Goal: Transaction & Acquisition: Purchase product/service

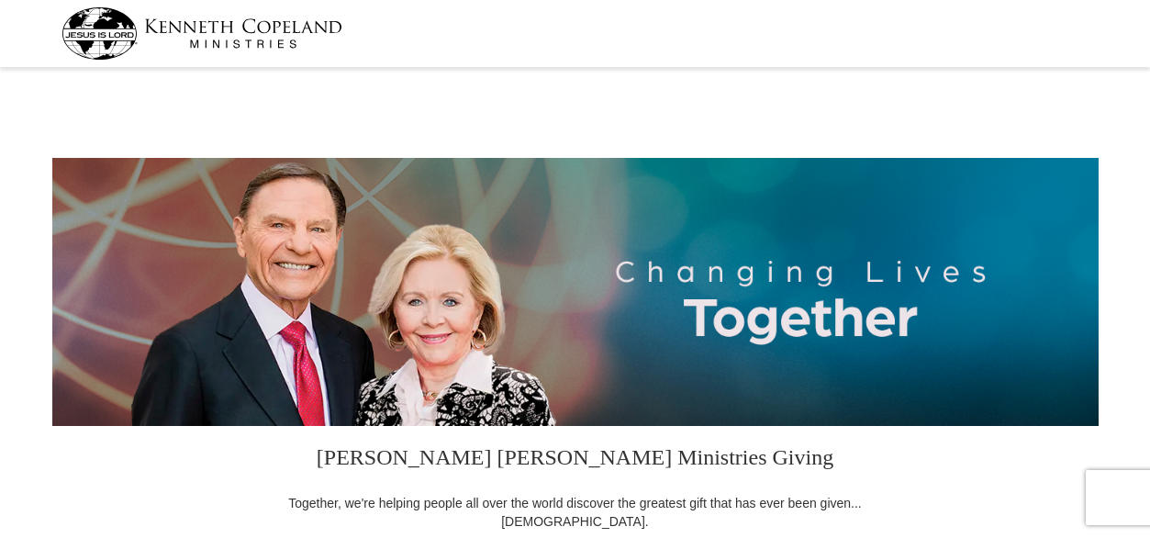
select select "AR"
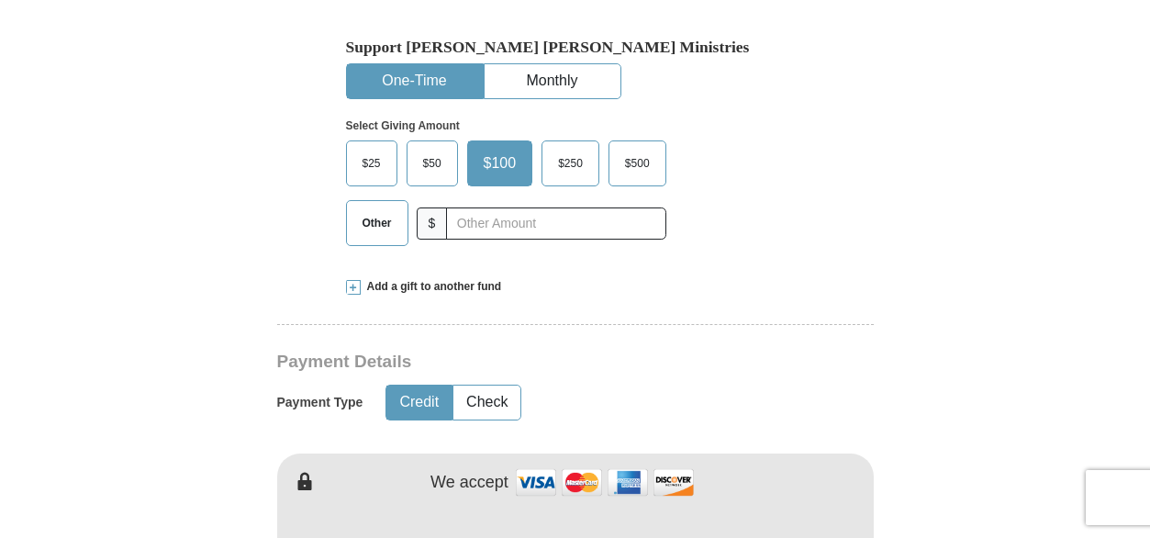
scroll to position [551, 0]
drag, startPoint x: 379, startPoint y: 224, endPoint x: 412, endPoint y: 222, distance: 33.1
click at [394, 225] on span "Other" at bounding box center [377, 224] width 48 height 28
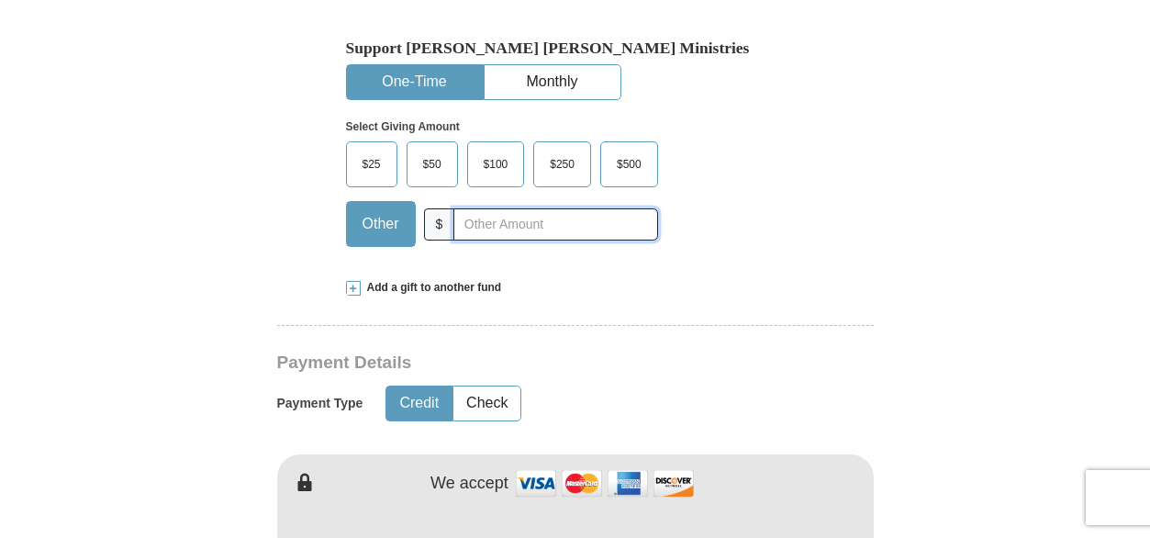
drag, startPoint x: 412, startPoint y: 222, endPoint x: 470, endPoint y: 218, distance: 58.0
click at [470, 218] on input "text" at bounding box center [555, 224] width 204 height 32
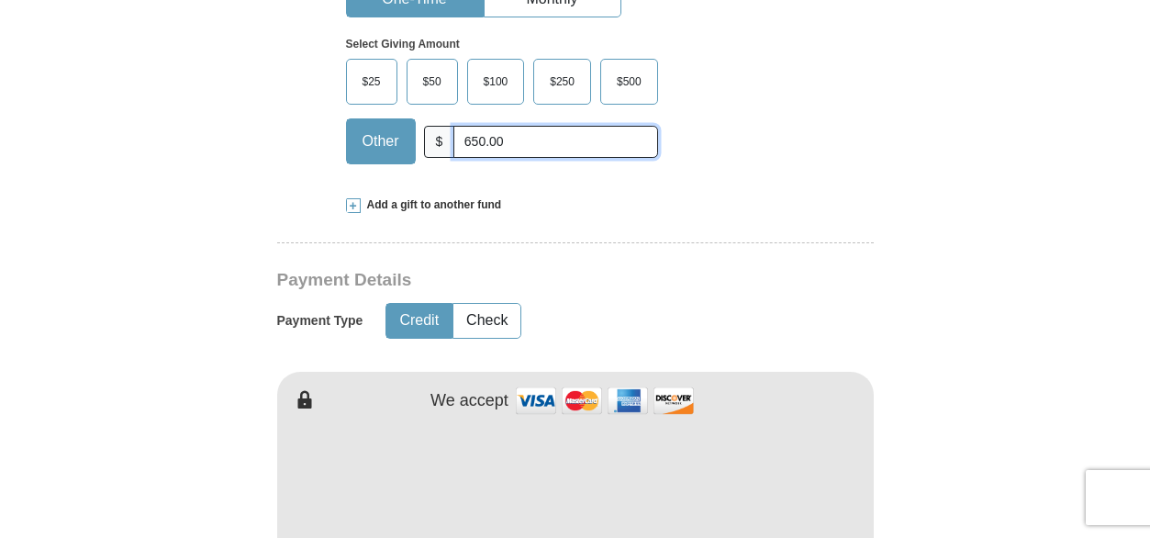
scroll to position [734, 0]
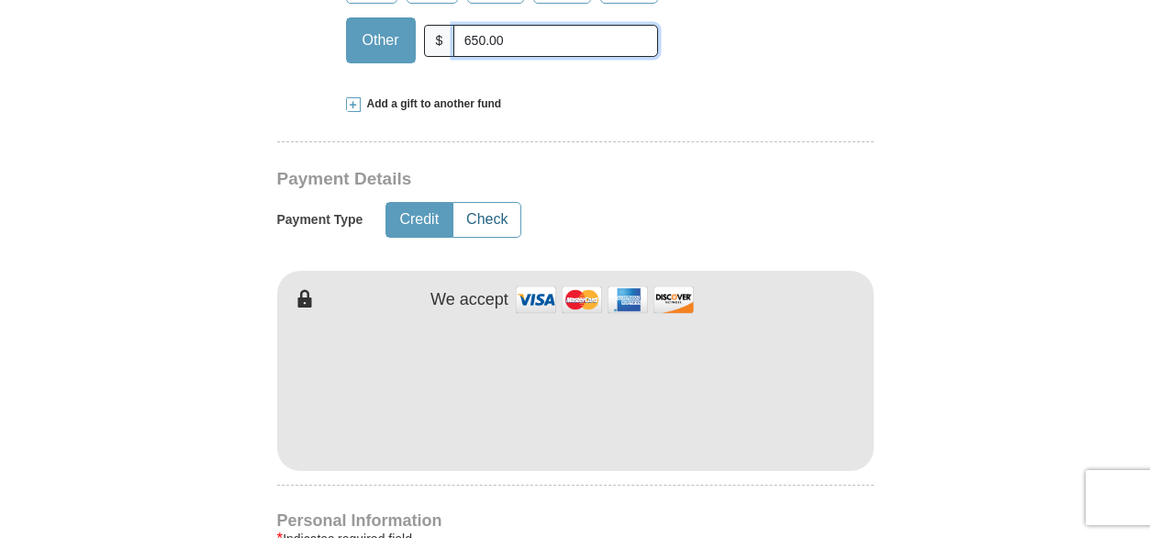
type input "650.00"
click at [476, 219] on button "Check" at bounding box center [486, 220] width 67 height 34
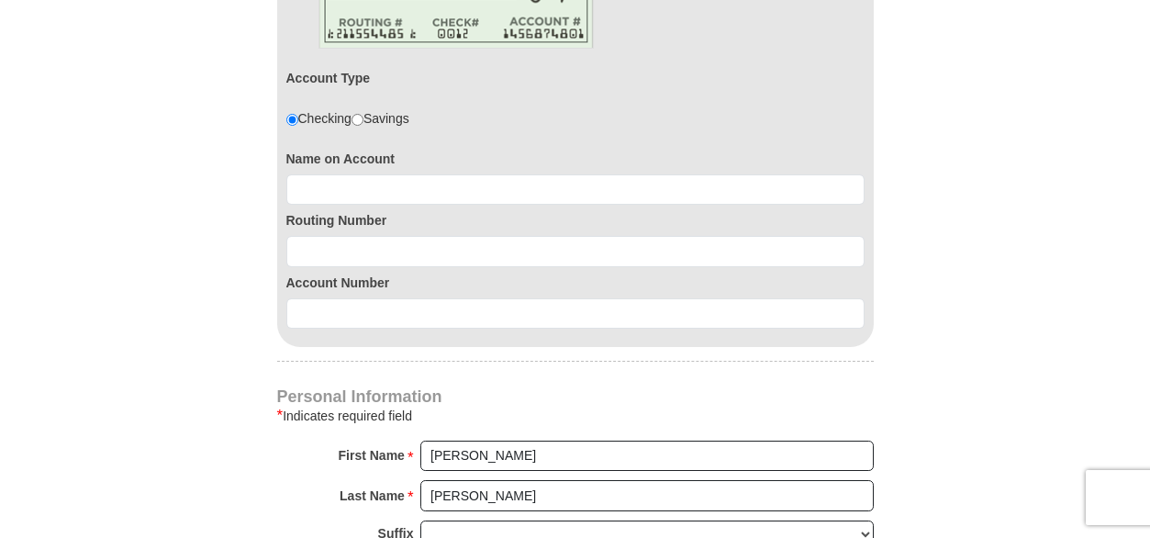
scroll to position [1101, 0]
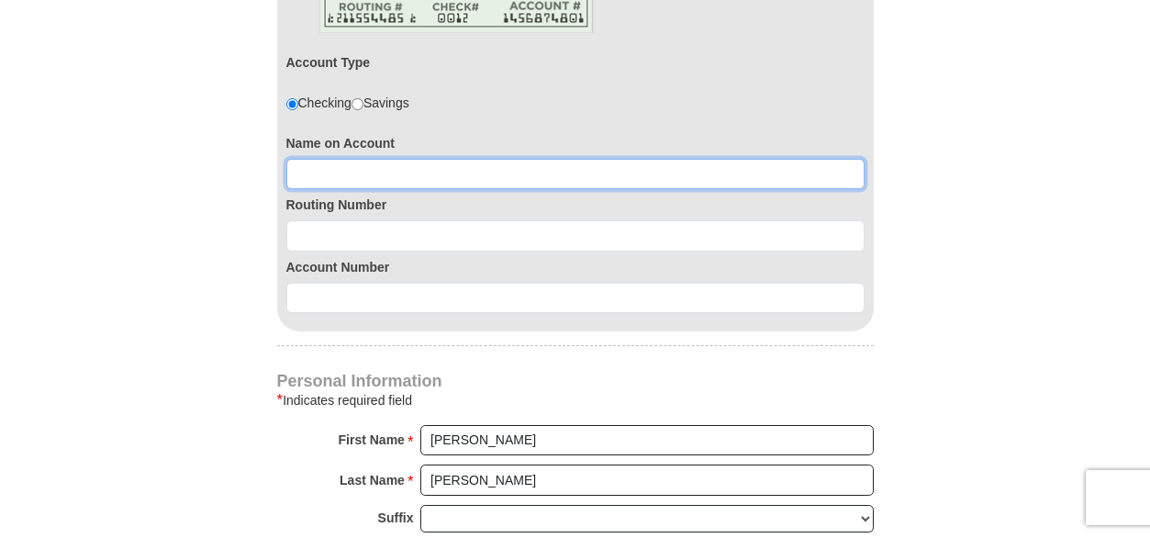
click at [318, 173] on input at bounding box center [575, 174] width 578 height 31
type input "Carlton or Tracie Nevels"
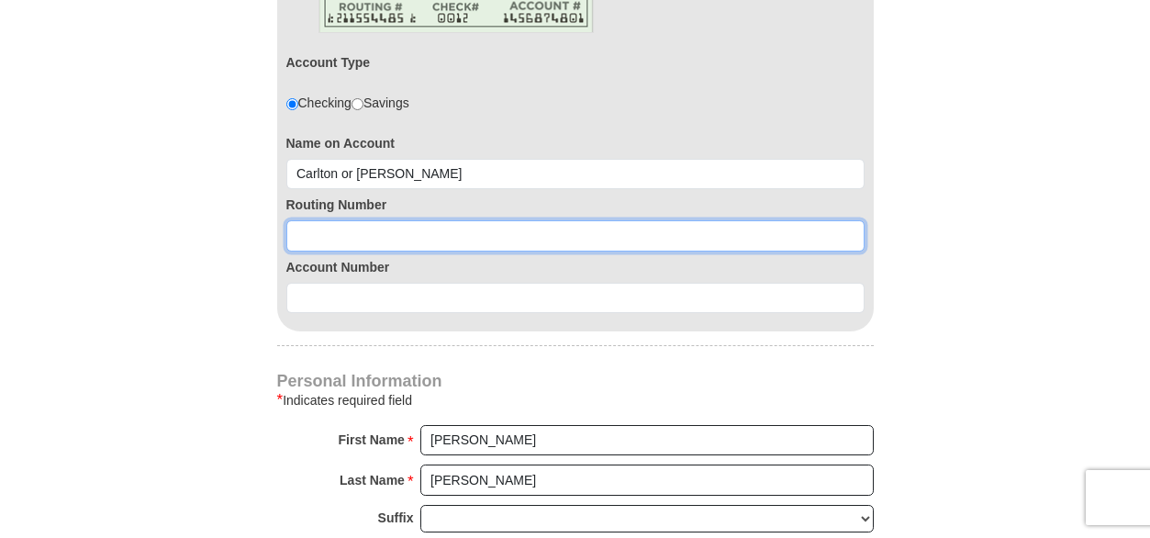
click at [332, 232] on input at bounding box center [575, 235] width 578 height 31
type input "311989331"
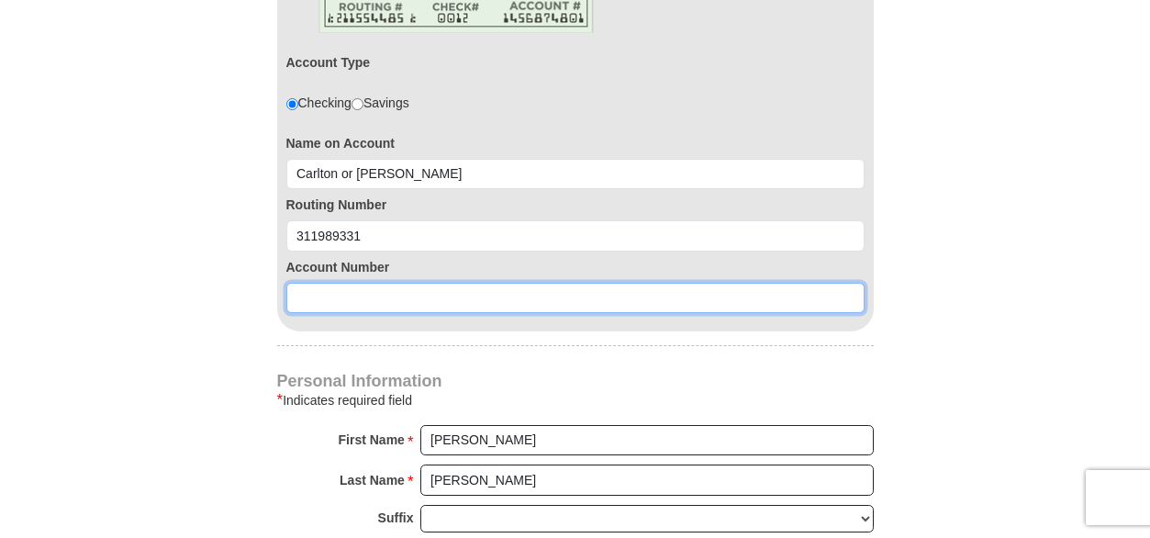
click at [331, 299] on input at bounding box center [575, 298] width 578 height 31
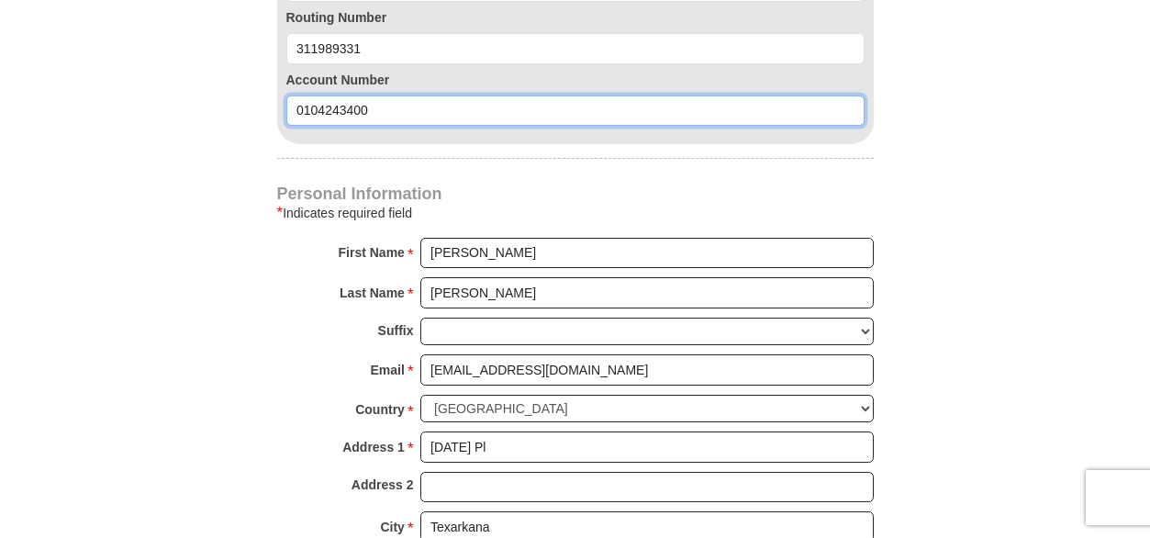
scroll to position [1285, 0]
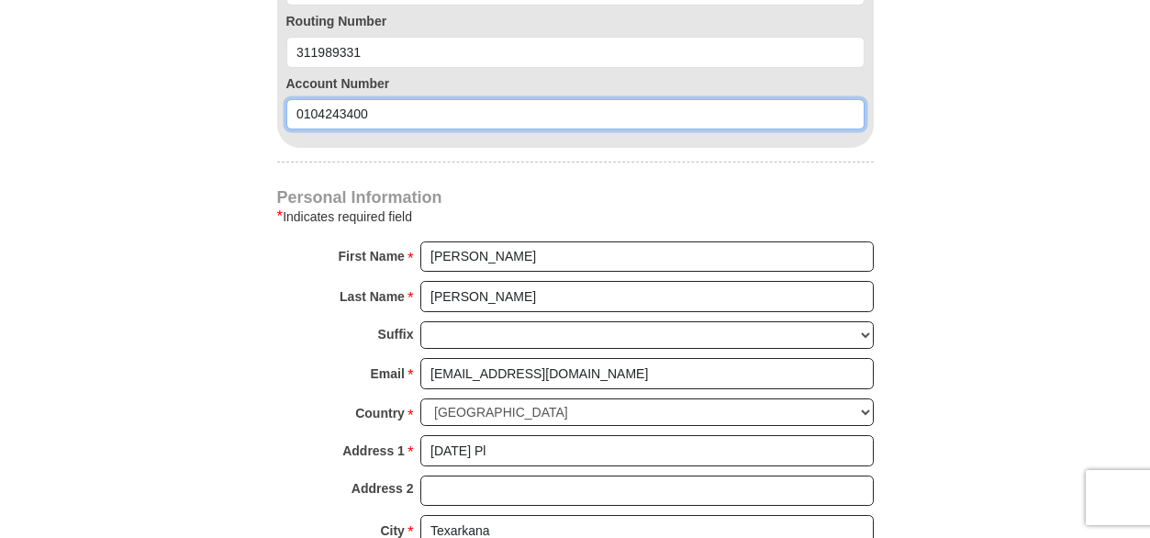
type input "0104243400"
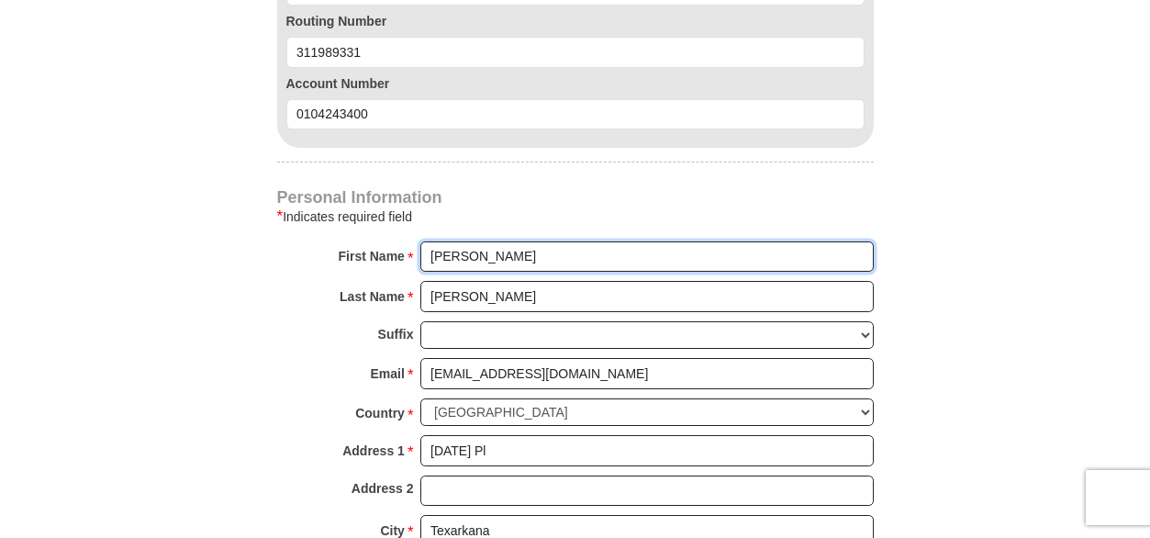
click at [431, 255] on input "Tracie" at bounding box center [646, 256] width 453 height 31
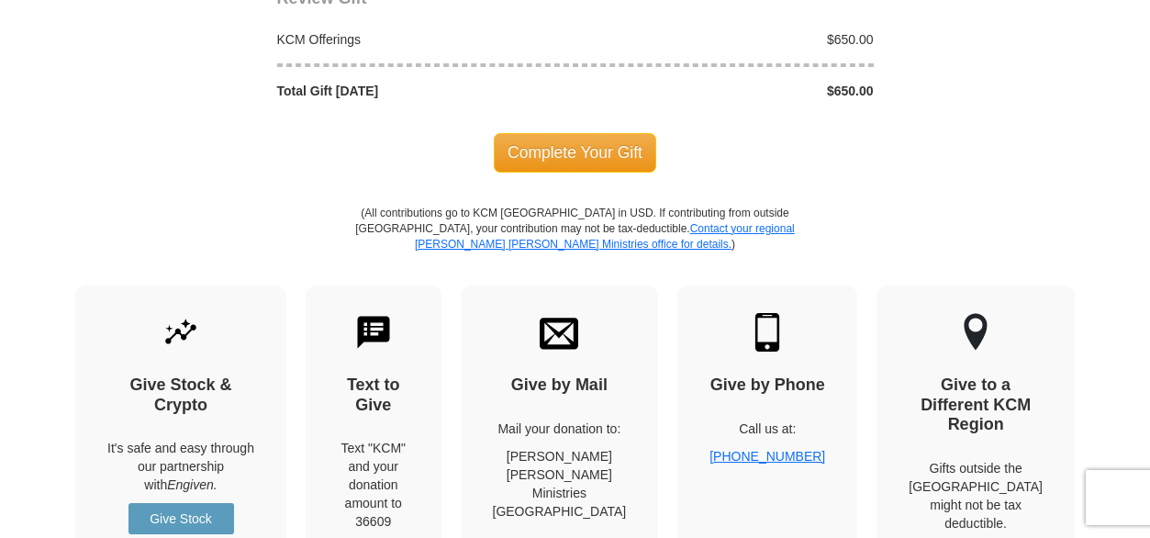
scroll to position [2019, 0]
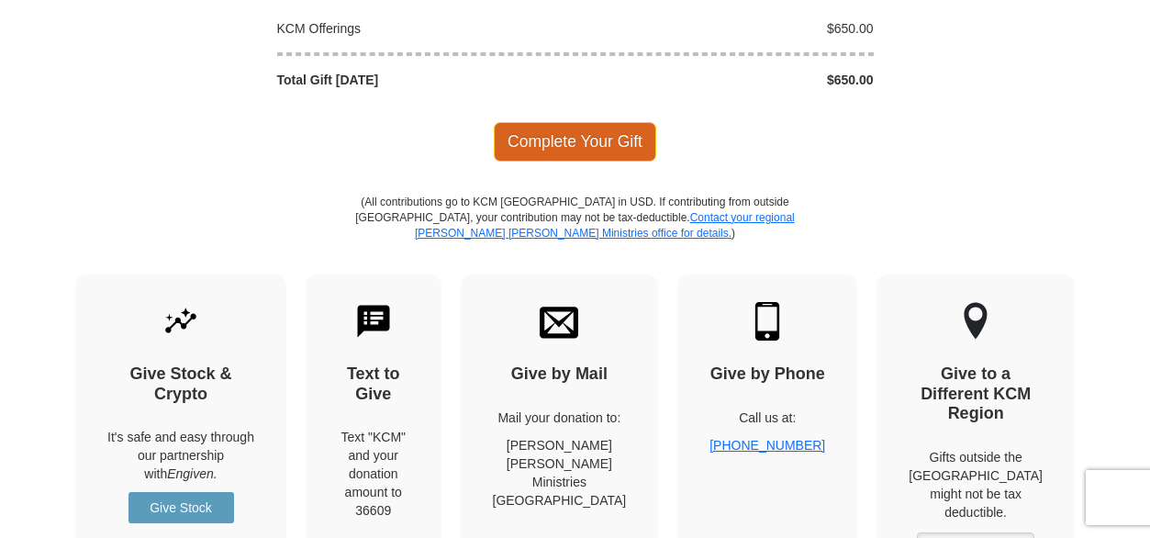
click at [577, 139] on span "Complete Your Gift" at bounding box center [575, 141] width 162 height 39
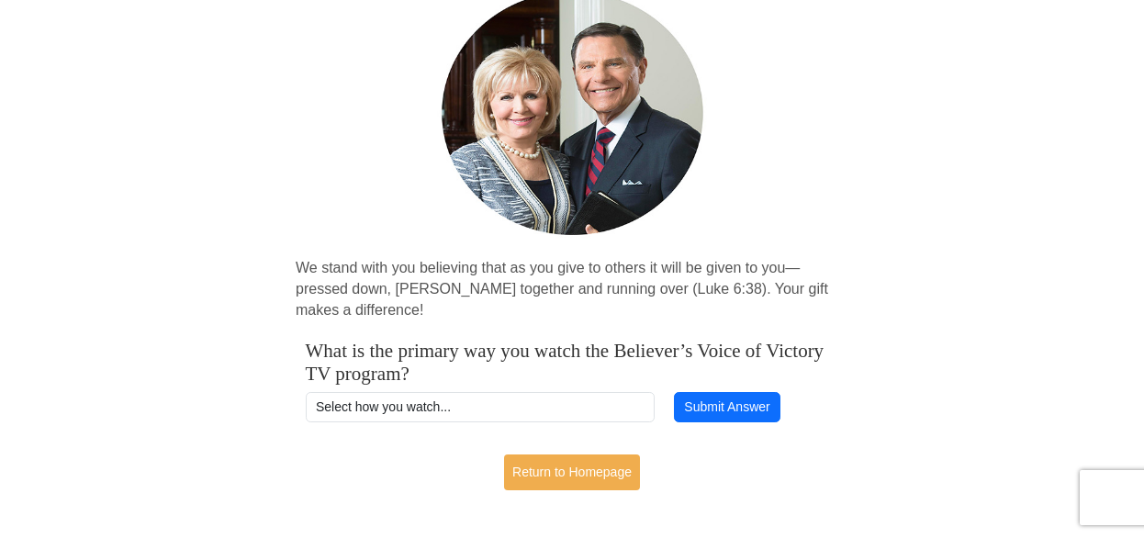
scroll to position [184, 0]
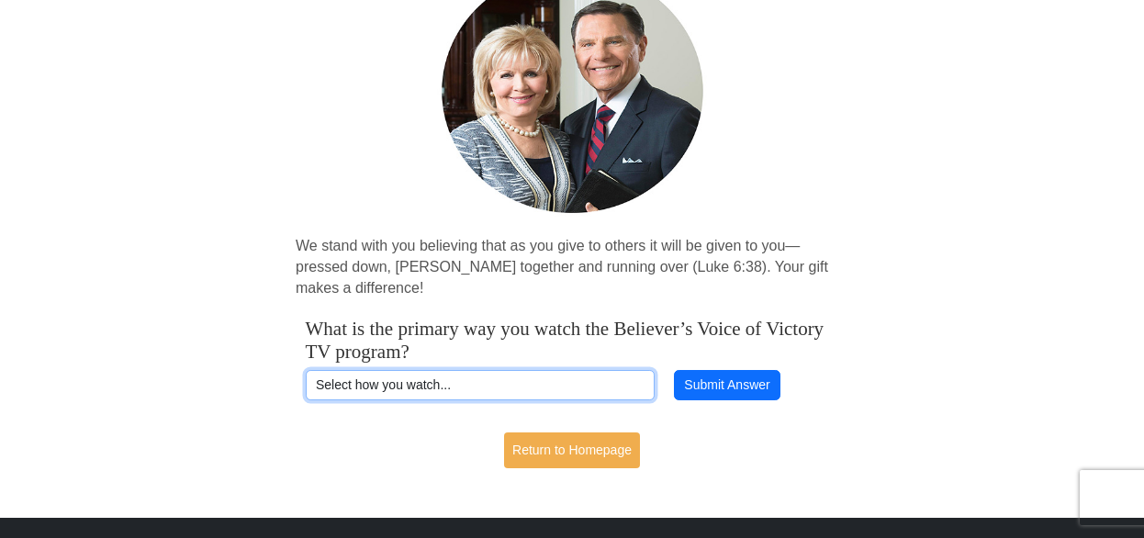
click at [322, 383] on select "Select how you watch... Daystar Morning Daystar Evening KCM.org GoVictory.com V…" at bounding box center [480, 385] width 349 height 31
select select "YOUTUBE"
click at [306, 370] on select "Select how you watch... Daystar Morning Daystar Evening KCM.org GoVictory.com V…" at bounding box center [480, 385] width 349 height 31
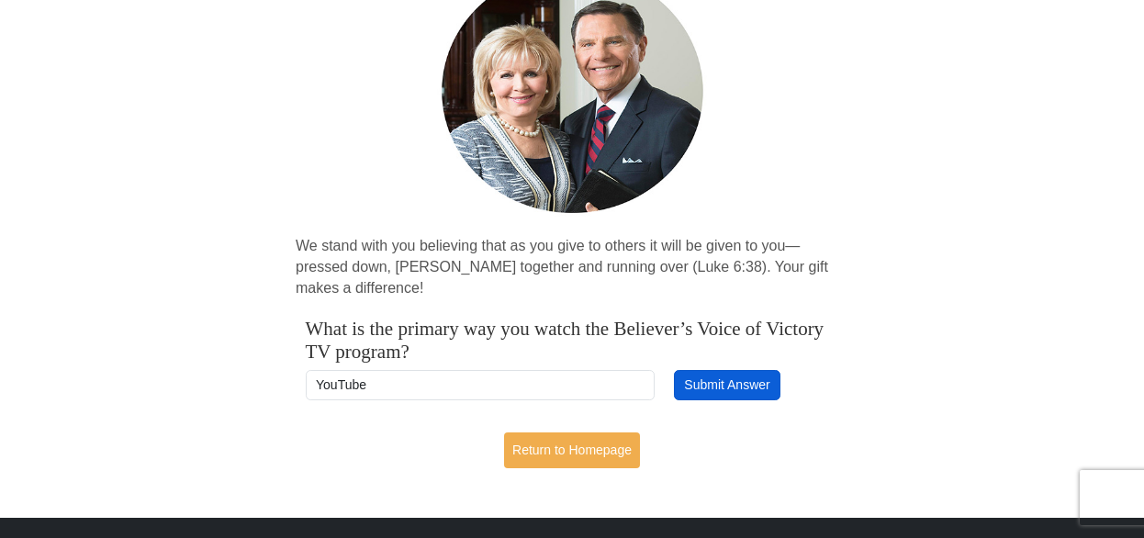
click at [731, 383] on button "Submit Answer" at bounding box center [727, 385] width 106 height 31
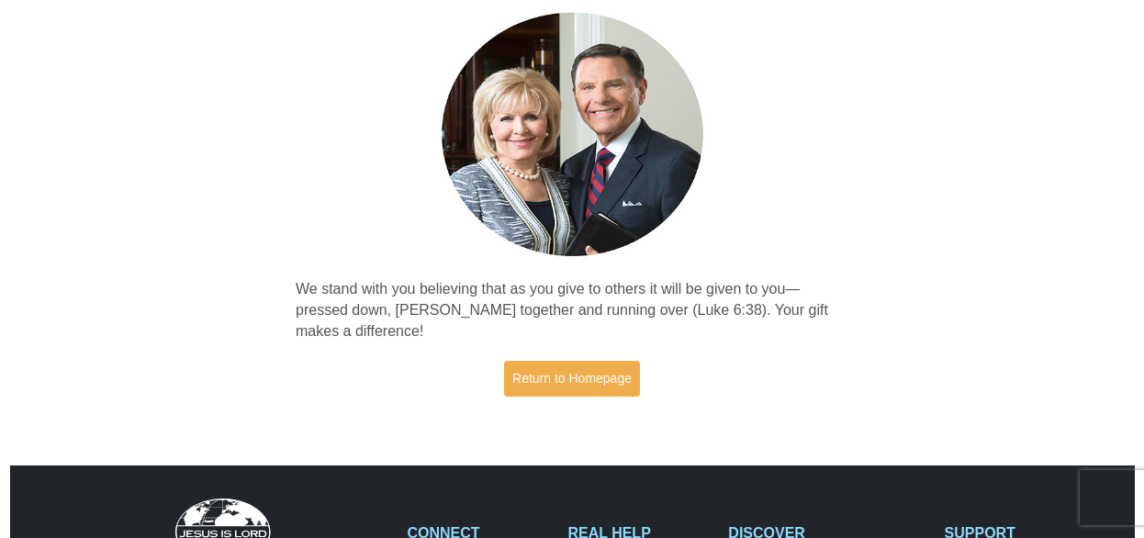
scroll to position [275, 0]
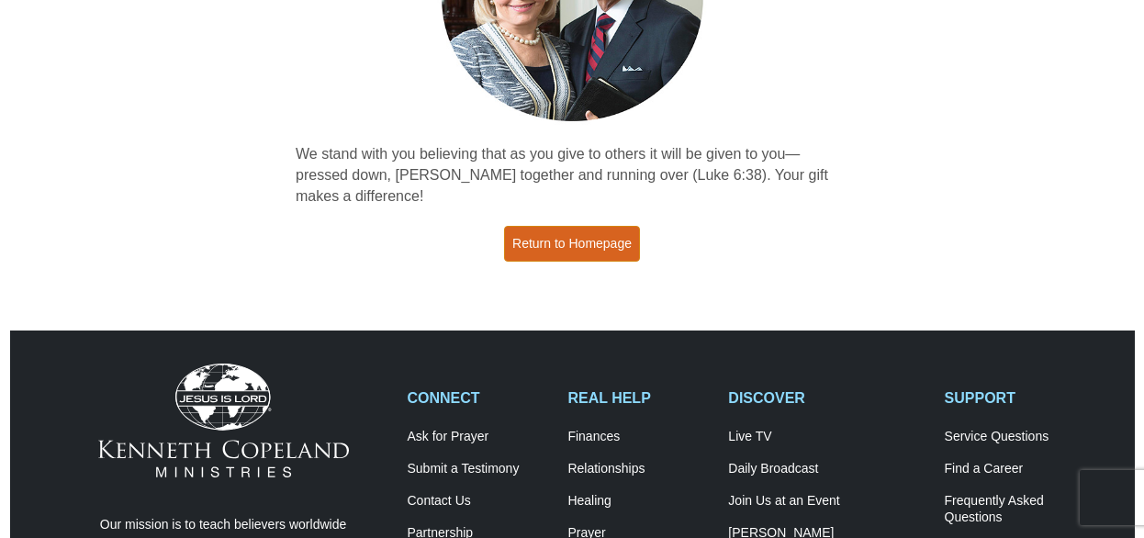
click at [554, 242] on link "Return to Homepage" at bounding box center [572, 244] width 136 height 36
